Goal: Ask a question

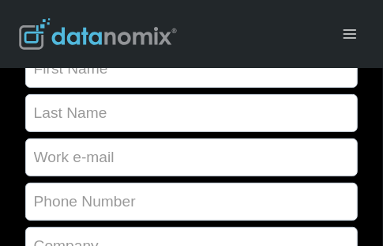
scroll to position [67, 0]
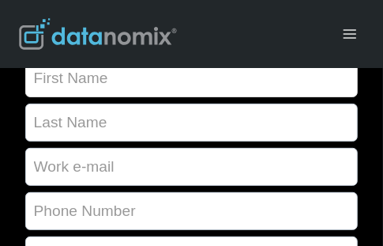
click at [314, 82] on input "Contact form" at bounding box center [191, 78] width 333 height 38
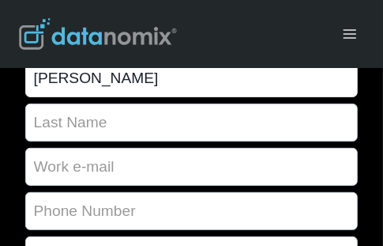
type input "[PERSON_NAME]"
click at [264, 130] on input "Contact form" at bounding box center [191, 122] width 333 height 38
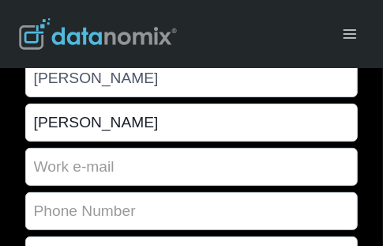
type input "[PERSON_NAME]"
click at [226, 168] on input "Contact form" at bounding box center [191, 167] width 333 height 38
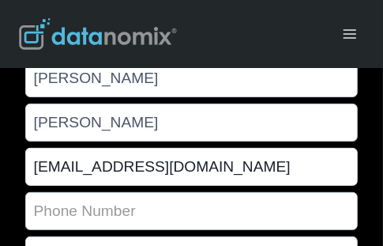
type input "[EMAIL_ADDRESS][DOMAIN_NAME]"
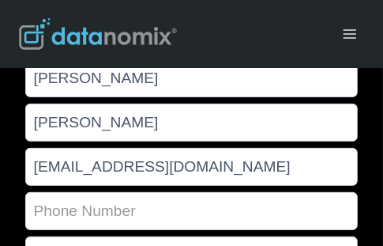
click at [180, 210] on input "Contact form" at bounding box center [191, 211] width 333 height 38
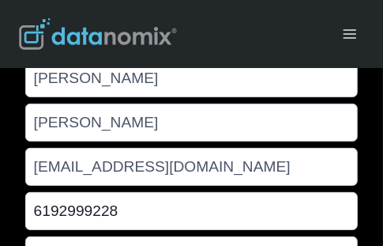
type input "6192999228"
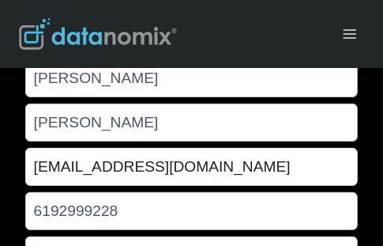
click at [144, 167] on input "[EMAIL_ADDRESS][DOMAIN_NAME]" at bounding box center [191, 167] width 333 height 38
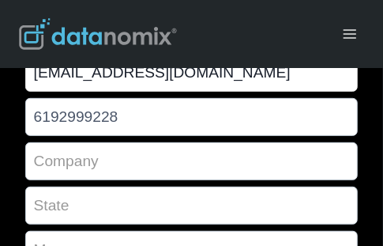
scroll to position [162, 0]
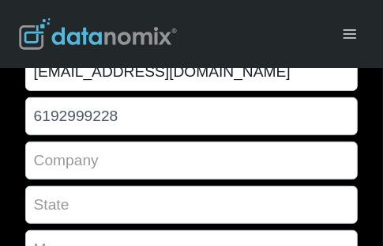
type input "[EMAIL_ADDRESS][DOMAIN_NAME]"
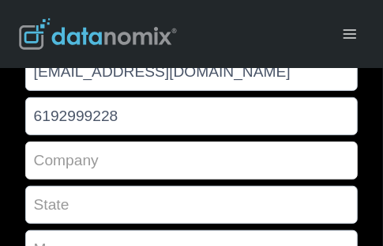
click at [279, 165] on input "Contact form" at bounding box center [191, 160] width 333 height 38
type input "Amvtec"
click at [288, 212] on input "Contact form" at bounding box center [191, 205] width 333 height 38
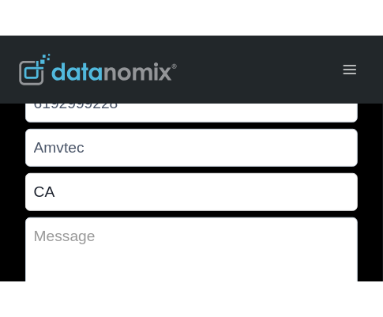
scroll to position [225, 0]
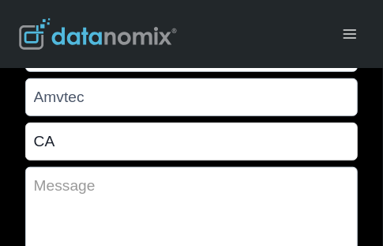
type input "CA"
click at [249, 209] on textarea "Contact form" at bounding box center [191, 212] width 333 height 91
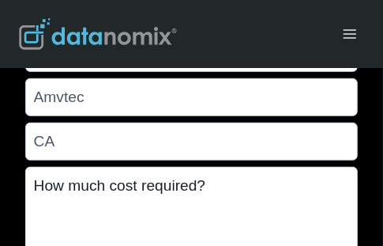
type textarea "How much cost required?"
drag, startPoint x: 226, startPoint y: 242, endPoint x: 236, endPoint y: 322, distance: 80.4
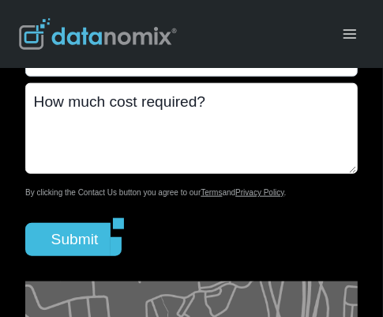
scroll to position [320, 0]
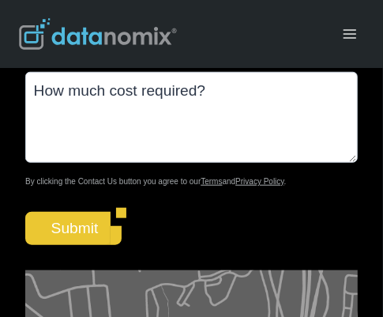
click at [81, 222] on input "Submit" at bounding box center [67, 228] width 85 height 33
click at [85, 223] on input "Submit" at bounding box center [67, 228] width 85 height 33
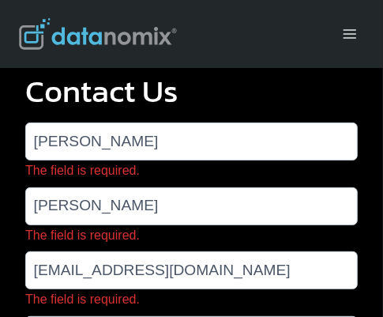
scroll to position [0, 0]
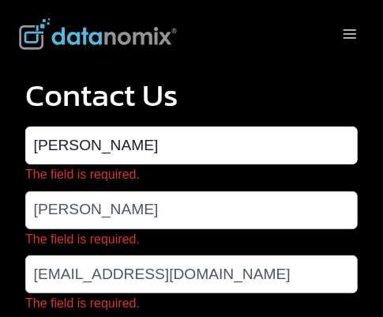
click at [245, 135] on input "[PERSON_NAME]" at bounding box center [191, 145] width 333 height 38
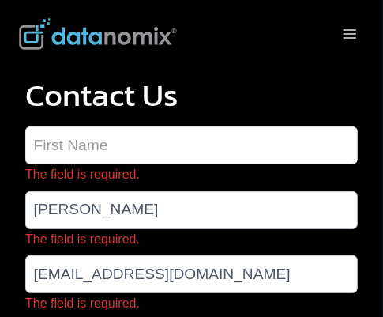
type input "[PERSON_NAME]"
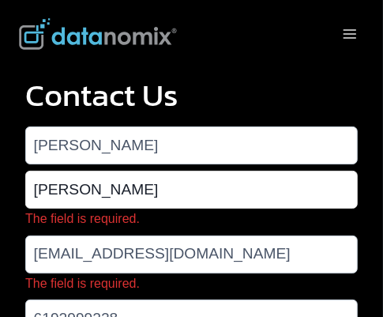
click at [111, 195] on input "[PERSON_NAME]" at bounding box center [191, 190] width 333 height 38
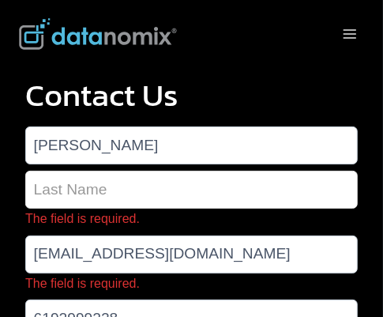
type input "[PERSON_NAME]"
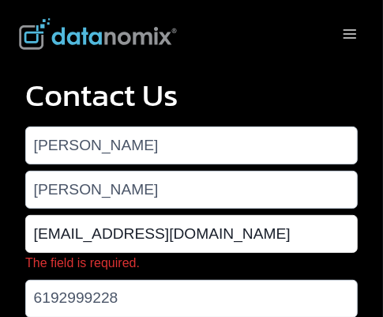
click at [288, 227] on input "[EMAIL_ADDRESS][DOMAIN_NAME]" at bounding box center [191, 234] width 333 height 38
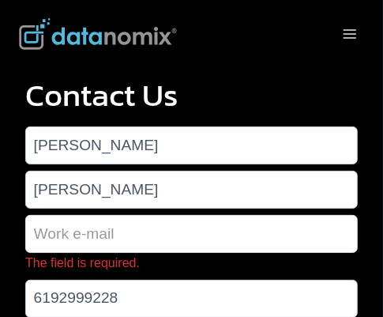
type input "[EMAIL_ADDRESS][DOMAIN_NAME]"
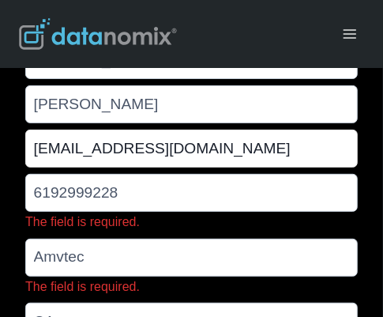
scroll to position [95, 0]
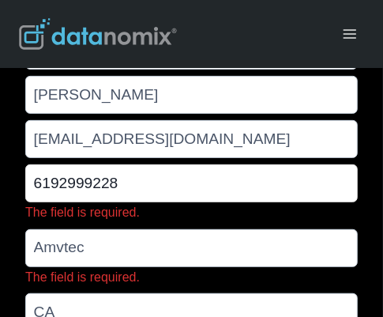
click at [228, 167] on input "6192999228" at bounding box center [191, 183] width 333 height 38
type input "6192999228"
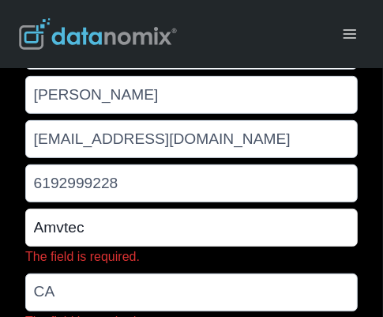
click at [216, 212] on input "Amvtec" at bounding box center [191, 228] width 333 height 38
type input "Amvtec"
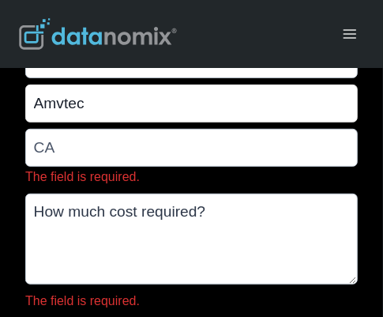
scroll to position [220, 0]
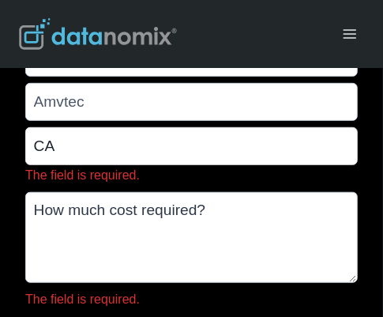
drag, startPoint x: 253, startPoint y: 145, endPoint x: 242, endPoint y: 149, distance: 11.5
click at [253, 145] on input "CA" at bounding box center [191, 146] width 333 height 38
type input "CA"
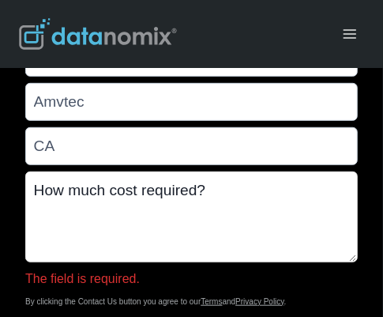
click at [142, 218] on textarea "How much cost required?" at bounding box center [191, 216] width 333 height 91
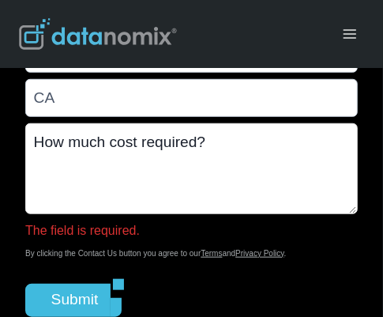
scroll to position [284, 0]
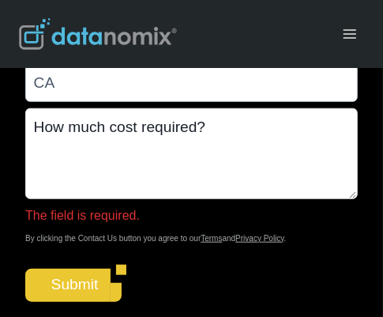
type textarea "How much cost required?"
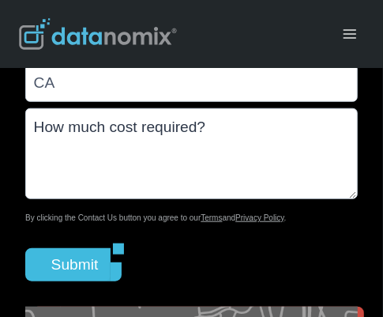
drag, startPoint x: 64, startPoint y: 284, endPoint x: 74, endPoint y: 282, distance: 10.4
click at [65, 284] on div "One or more fields have an error. Please check and try again. [PERSON_NAME] [EM…" at bounding box center [191, 245] width 333 height 805
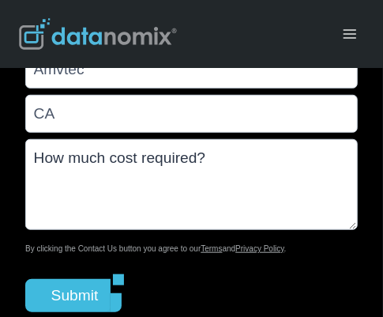
scroll to position [295, 0]
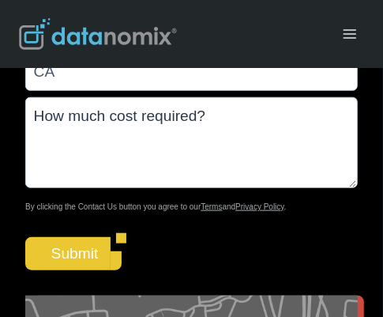
click at [93, 251] on input "Submit" at bounding box center [67, 253] width 85 height 33
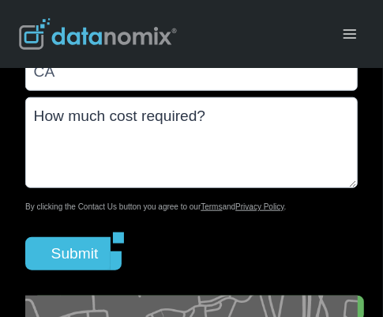
scroll to position [0, 0]
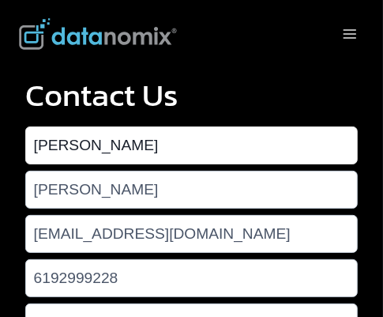
click at [279, 152] on input "[PERSON_NAME]" at bounding box center [191, 145] width 333 height 38
click at [251, 145] on input "[PERSON_NAME]" at bounding box center [191, 145] width 333 height 38
click at [160, 153] on input "[PERSON_NAME]" at bounding box center [191, 145] width 333 height 38
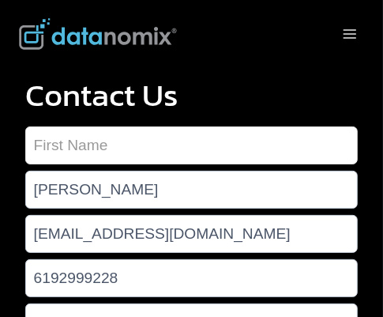
type input "[PERSON_NAME]"
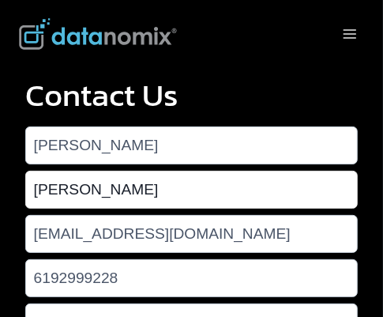
click at [280, 194] on input "[PERSON_NAME]" at bounding box center [191, 190] width 333 height 38
